Goal: Task Accomplishment & Management: Use online tool/utility

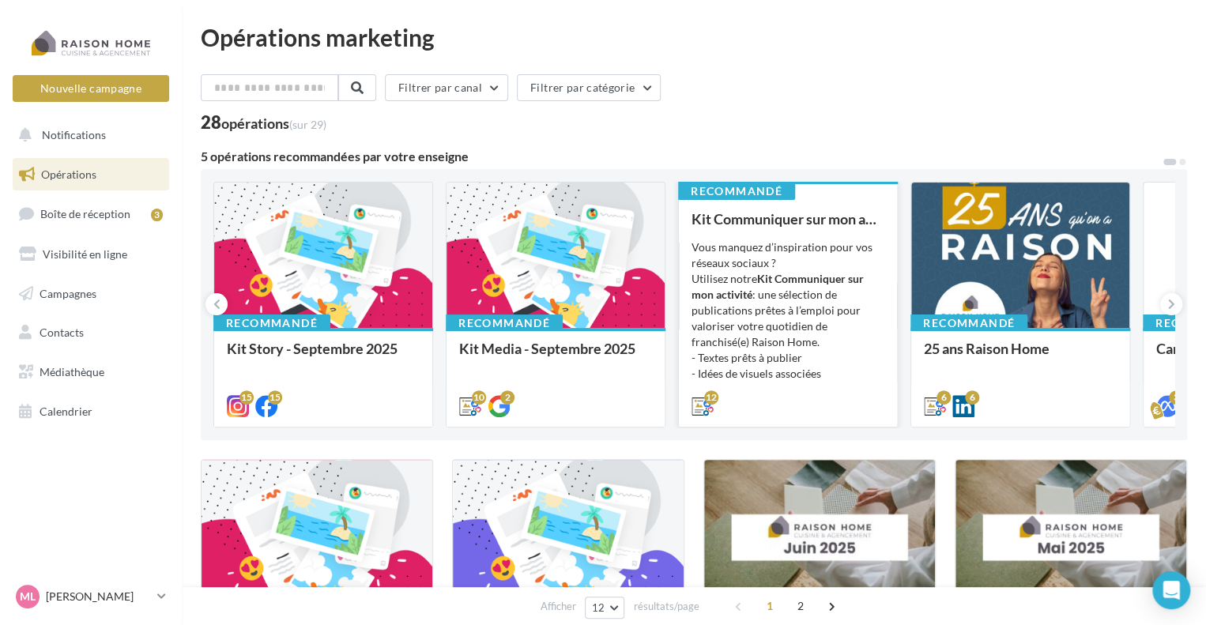
click at [793, 333] on div "Vous manquez d’inspiration pour vos réseaux sociaux ? Utilisez notre Kit Commun…" at bounding box center [788, 318] width 193 height 158
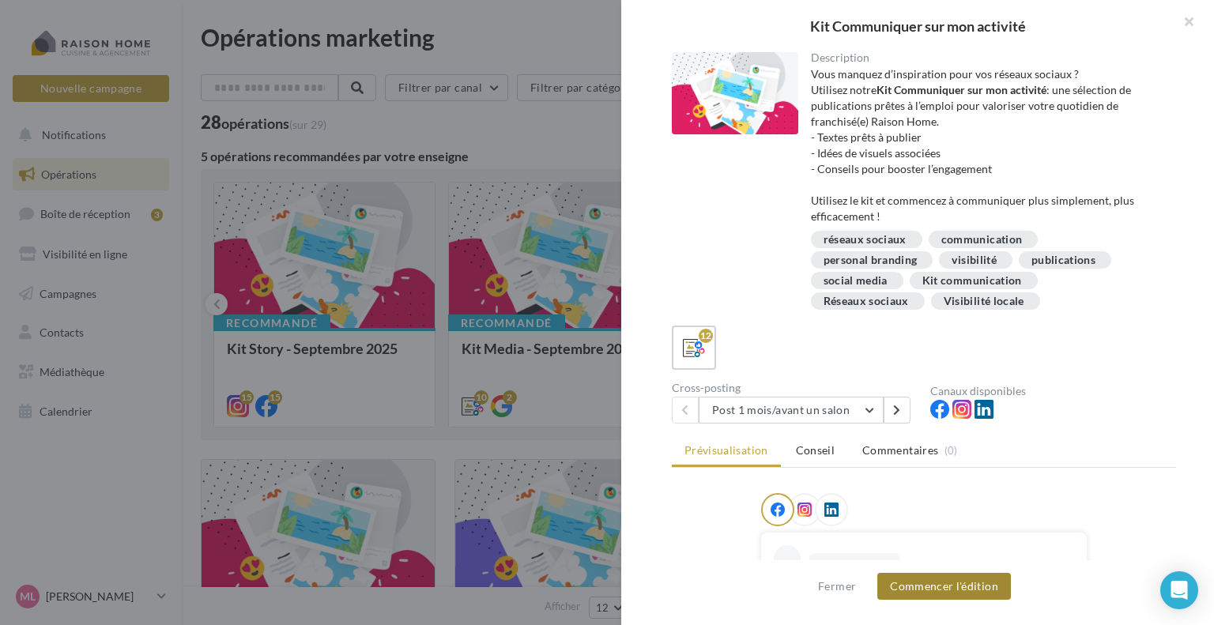
click at [925, 587] on button "Commencer l'édition" at bounding box center [944, 586] width 134 height 27
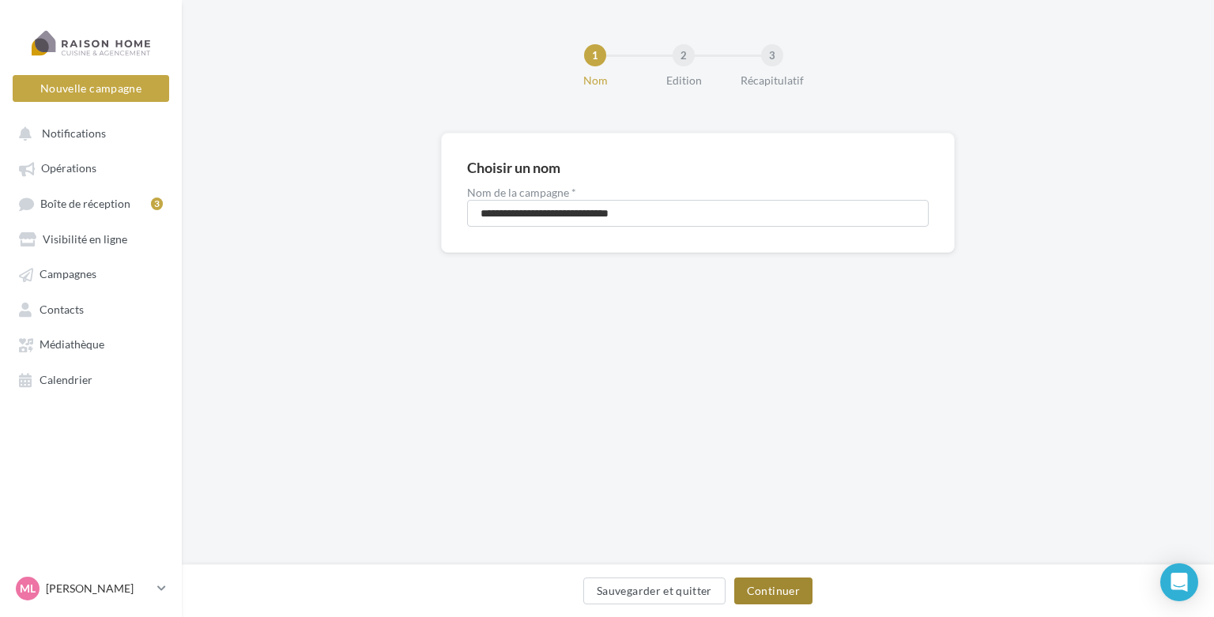
click at [784, 588] on button "Continuer" at bounding box center [773, 591] width 78 height 27
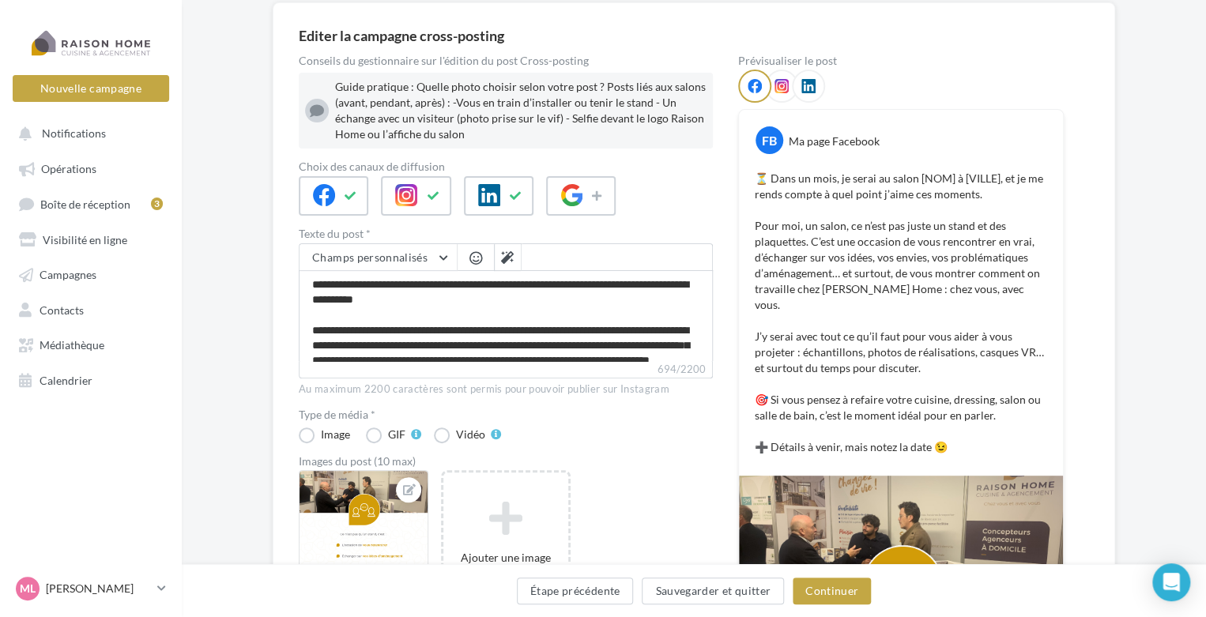
scroll to position [158, 0]
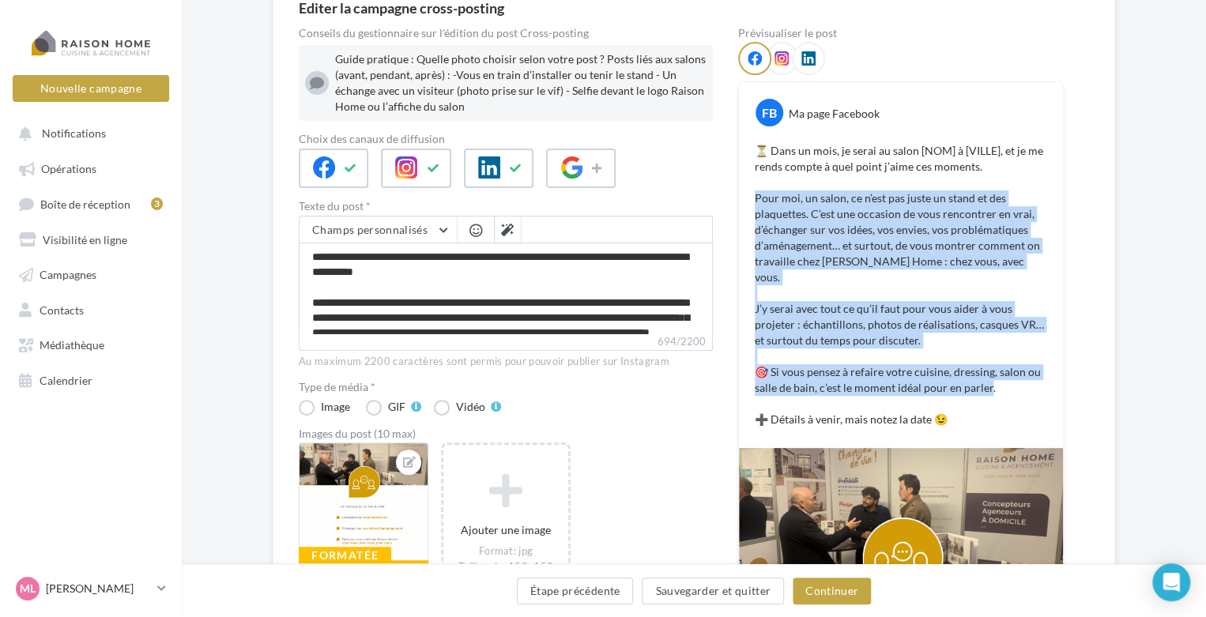
drag, startPoint x: 988, startPoint y: 371, endPoint x: 745, endPoint y: 196, distance: 299.4
click at [745, 196] on div "⏳ Dans un mois, je serai au salon [NOM] à [VILLE], et je me rends compte à quel…" at bounding box center [901, 285] width 316 height 292
copy p "Pour moi, un salon, ce n’est pas juste un stand et des plaquettes. C’est une oc…"
click at [872, 293] on p "⏳ Dans un mois, je serai au salon [NOM] à [VILLE], et je me rends compte à quel…" at bounding box center [901, 285] width 292 height 285
